Goal: Task Accomplishment & Management: Manage account settings

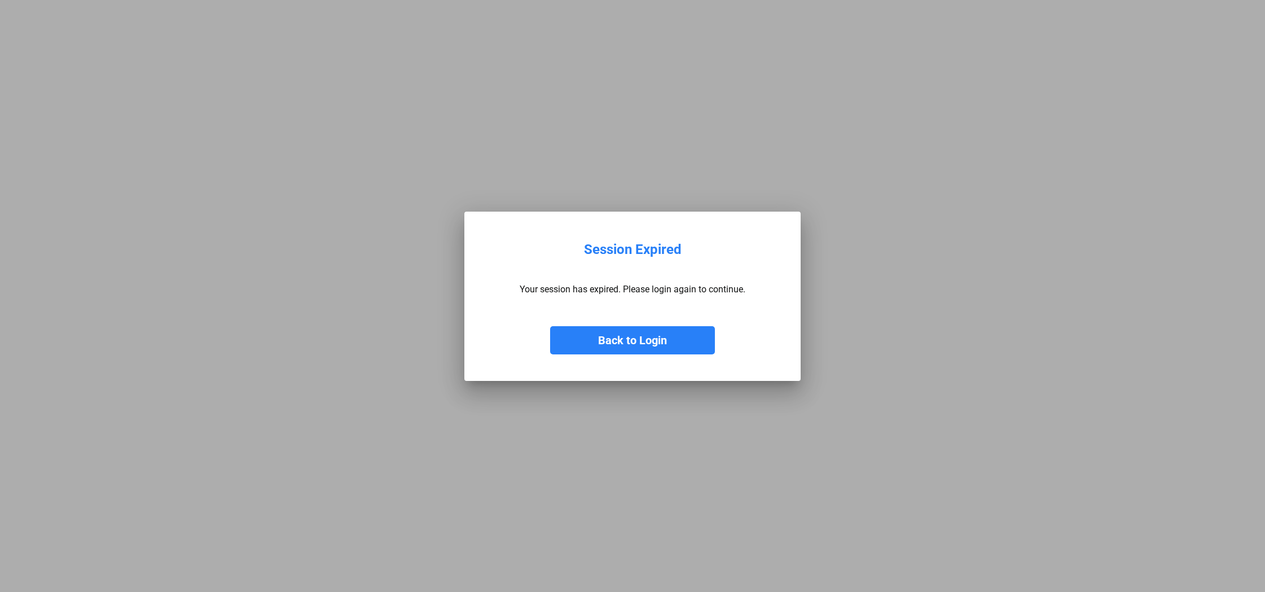
click at [699, 334] on button "Back to Login" at bounding box center [632, 340] width 165 height 28
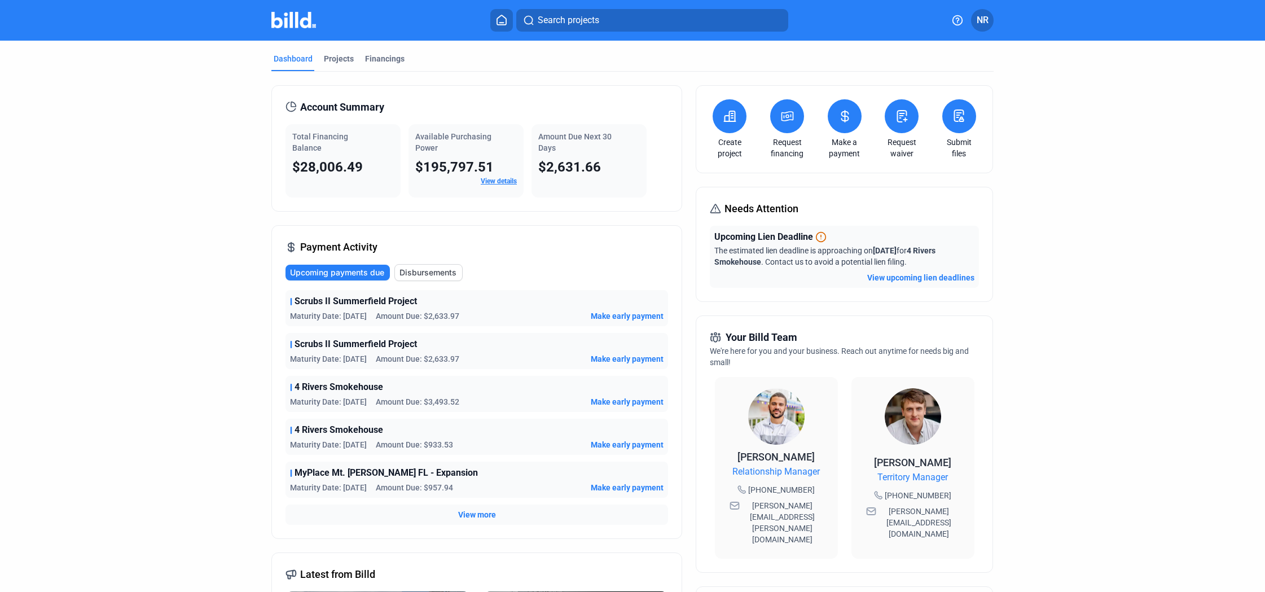
click at [642, 227] on div "Payment Activity Upcoming payments due Disbursements Scrubs II Summerfield Proj…" at bounding box center [476, 382] width 411 height 314
click at [330, 59] on div "Projects" at bounding box center [339, 58] width 30 height 11
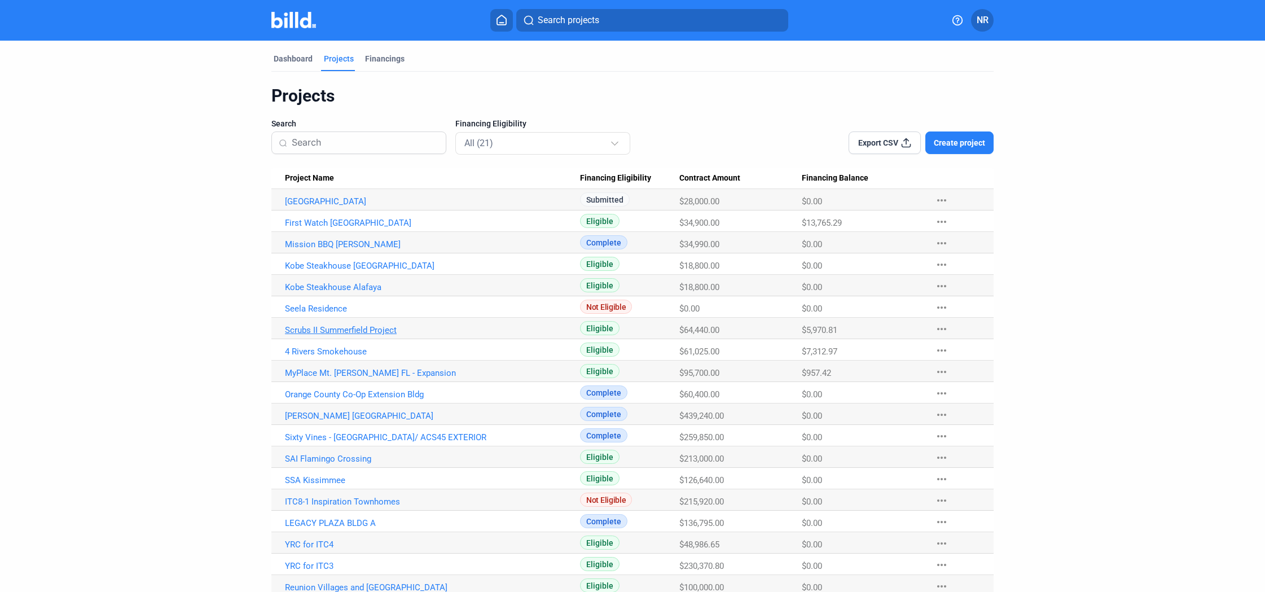
click at [382, 331] on link "Scrubs II Summerfield Project" at bounding box center [432, 330] width 295 height 10
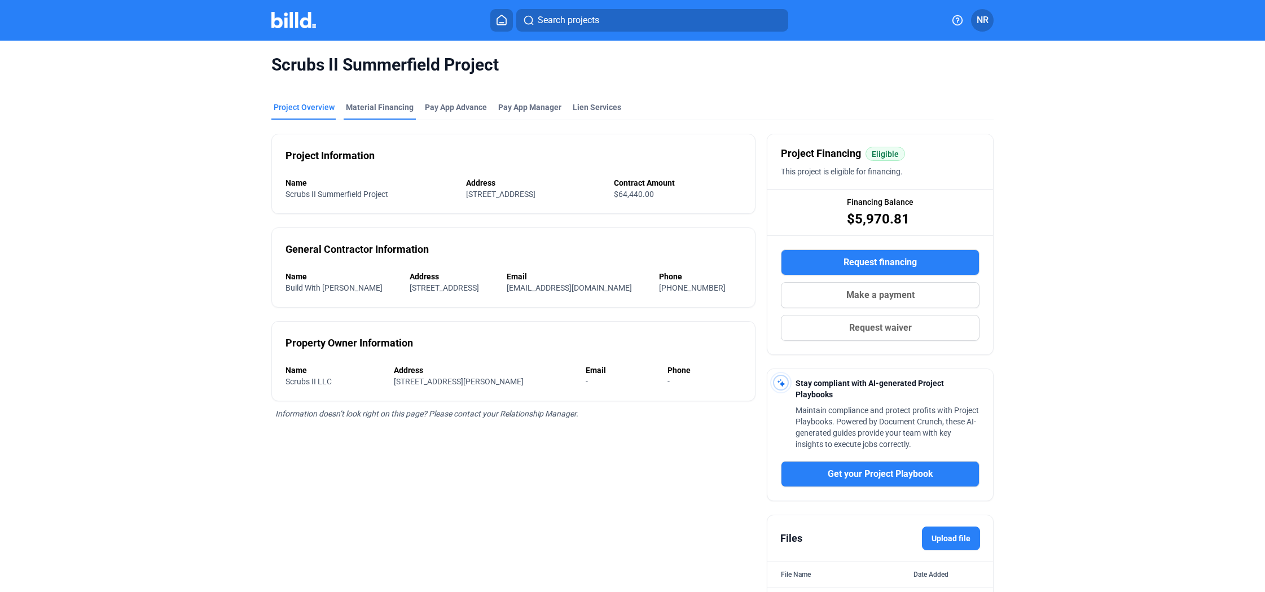
click at [382, 110] on div "Material Financing" at bounding box center [380, 107] width 68 height 11
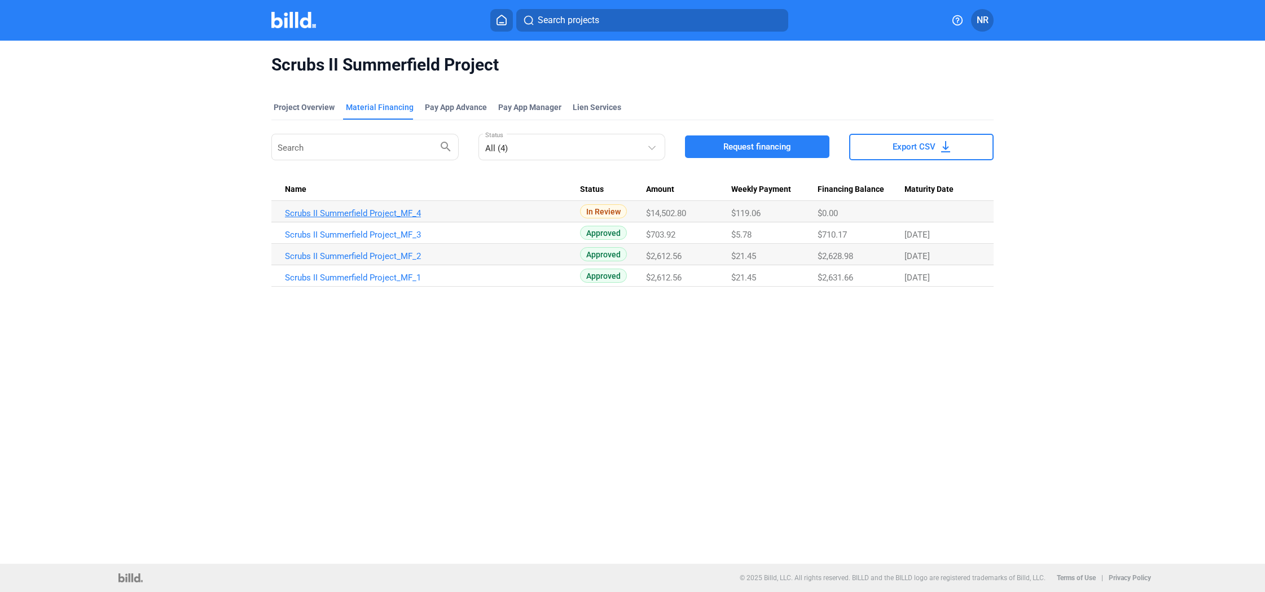
click at [413, 212] on link "Scrubs II Summerfield Project_MF_4" at bounding box center [432, 213] width 295 height 10
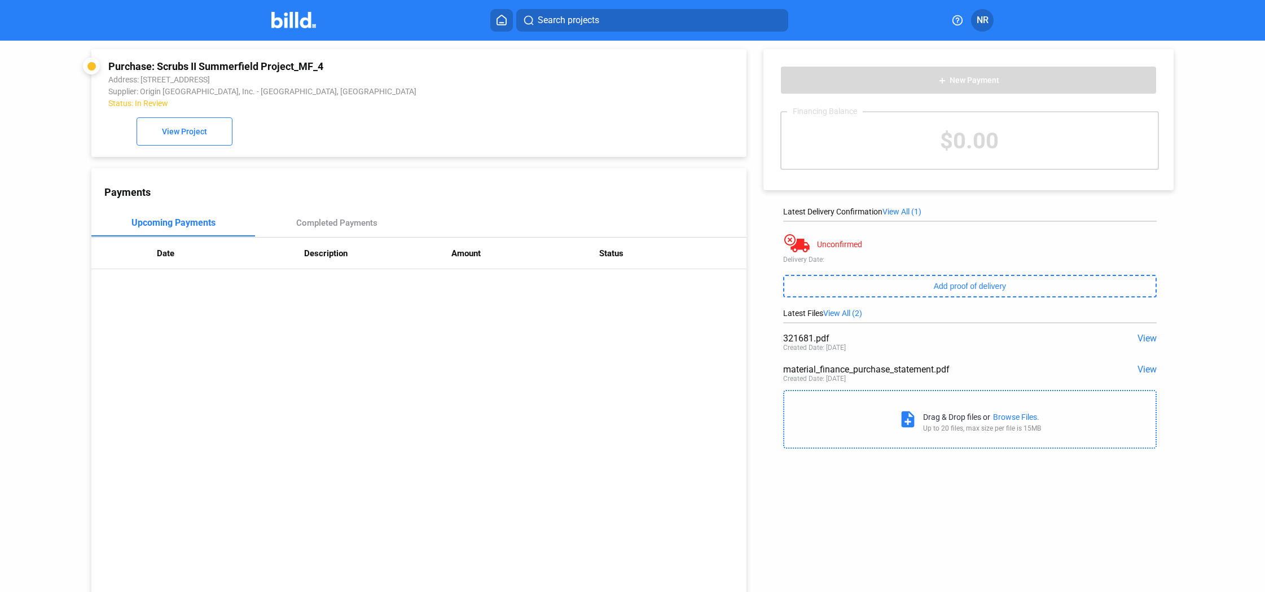
scroll to position [1, 0]
